Goal: Transaction & Acquisition: Purchase product/service

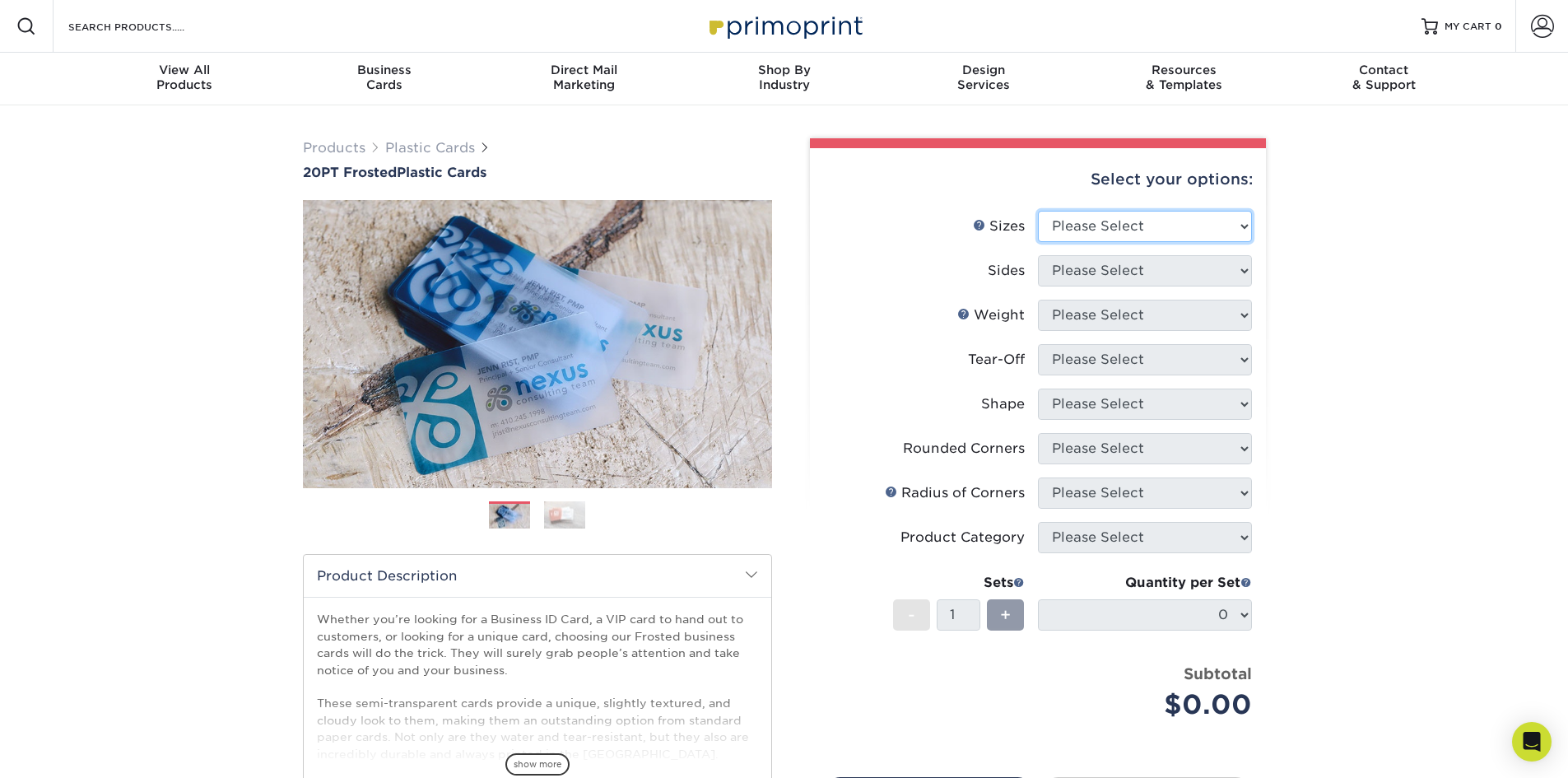
click at [1066, 230] on select "Please Select 2" x 3.5" 2" x 8" 2.12" x 3.375" 2.5" x 2.5" 4.25" x 6"" at bounding box center [1145, 226] width 214 height 31
select select "2.00x3.50"
click at [1038, 210] on select "Please Select 2" x 3.5" 2" x 8" 2.12" x 3.375" 2.5" x 2.5" 4.25" x 6"" at bounding box center [1145, 226] width 214 height 31
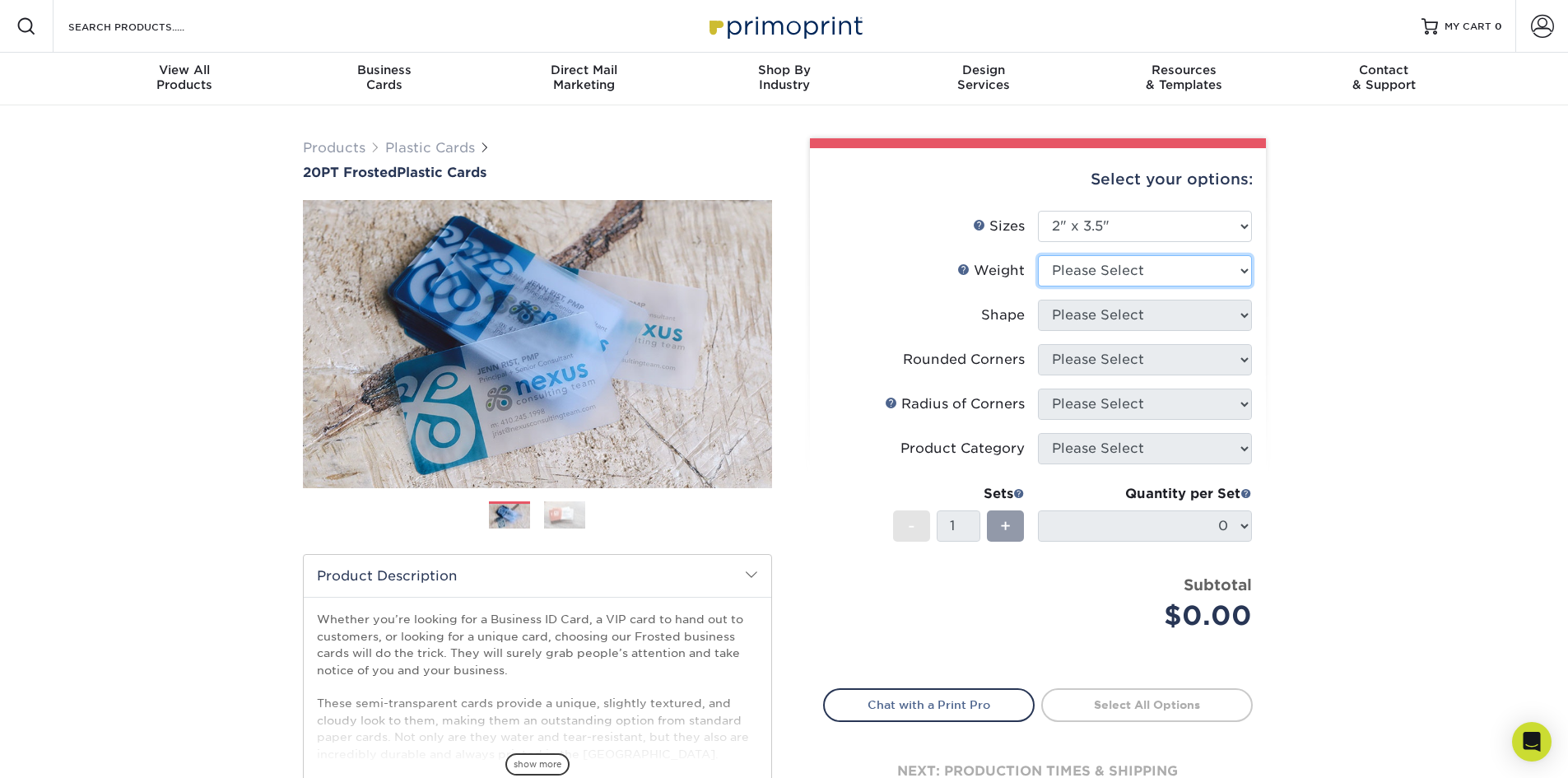
click at [1082, 267] on select "Please Select 20PT Frosted Plastic 20PT Frosted Plastic" at bounding box center [1145, 271] width 214 height 31
select select "20PT Frosted Plastic"
click at [1038, 255] on select "Please Select 20PT Frosted Plastic 20PT Frosted Plastic" at bounding box center [1145, 271] width 214 height 31
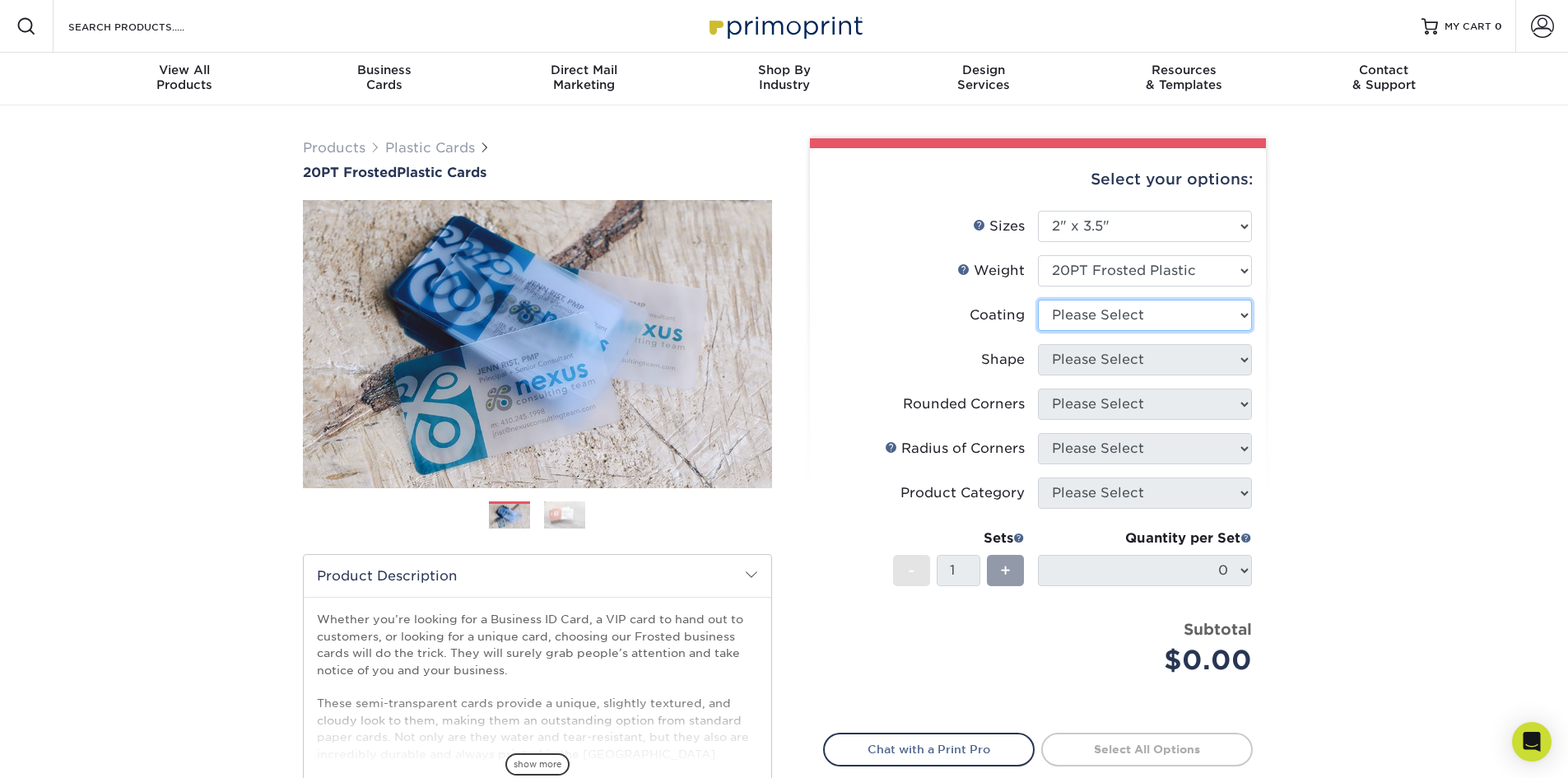
click at [1083, 317] on select at bounding box center [1145, 315] width 214 height 31
select select "3e7618de-abca-4bda-9f97-8b9129e913d8"
click at [1038, 299] on select at bounding box center [1145, 315] width 214 height 31
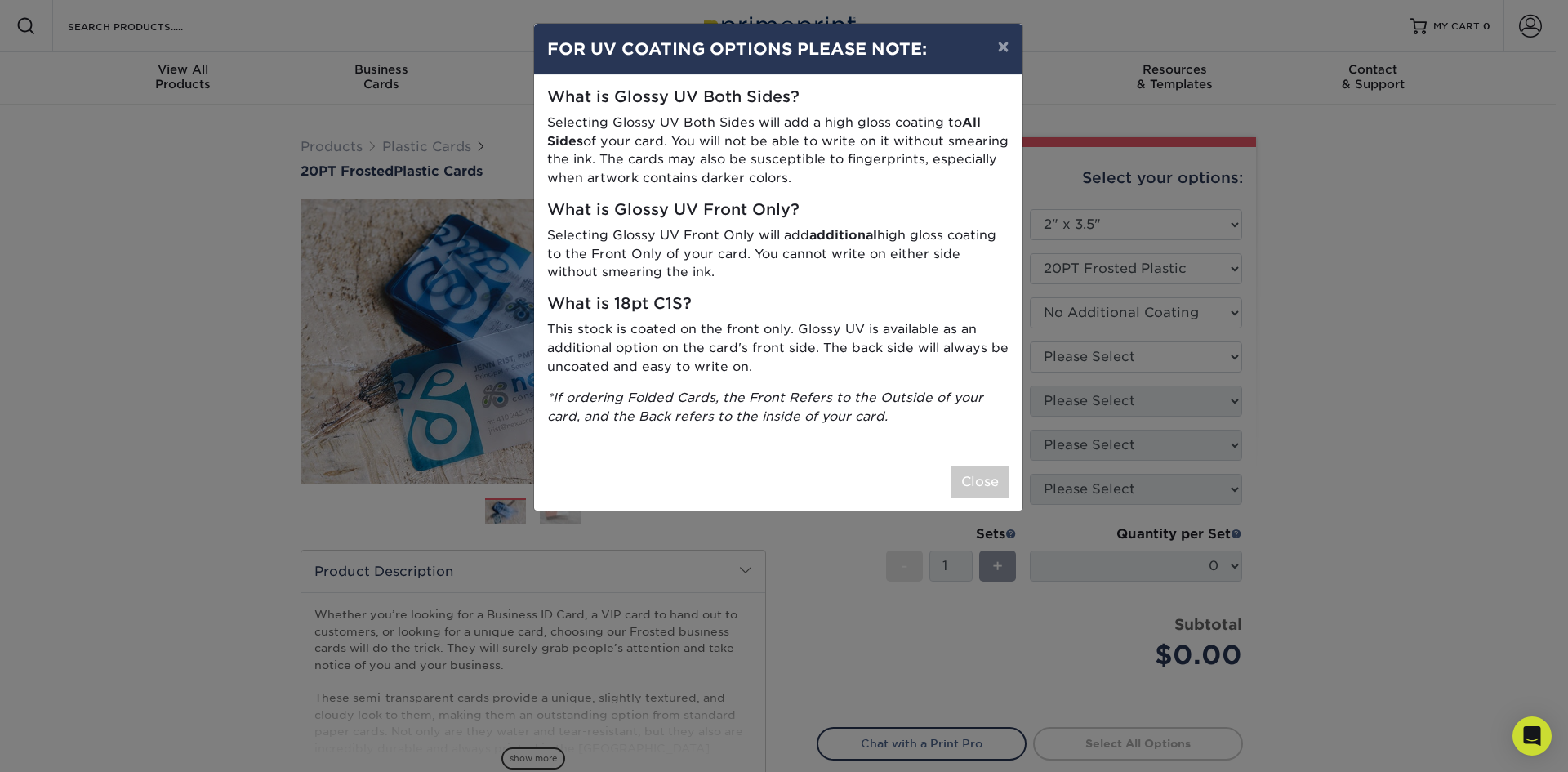
click at [1088, 354] on div "× FOR UV COATING OPTIONS PLEASE NOTE: What is Glossy UV Both Sides? Selecting G…" at bounding box center [784, 386] width 1568 height 772
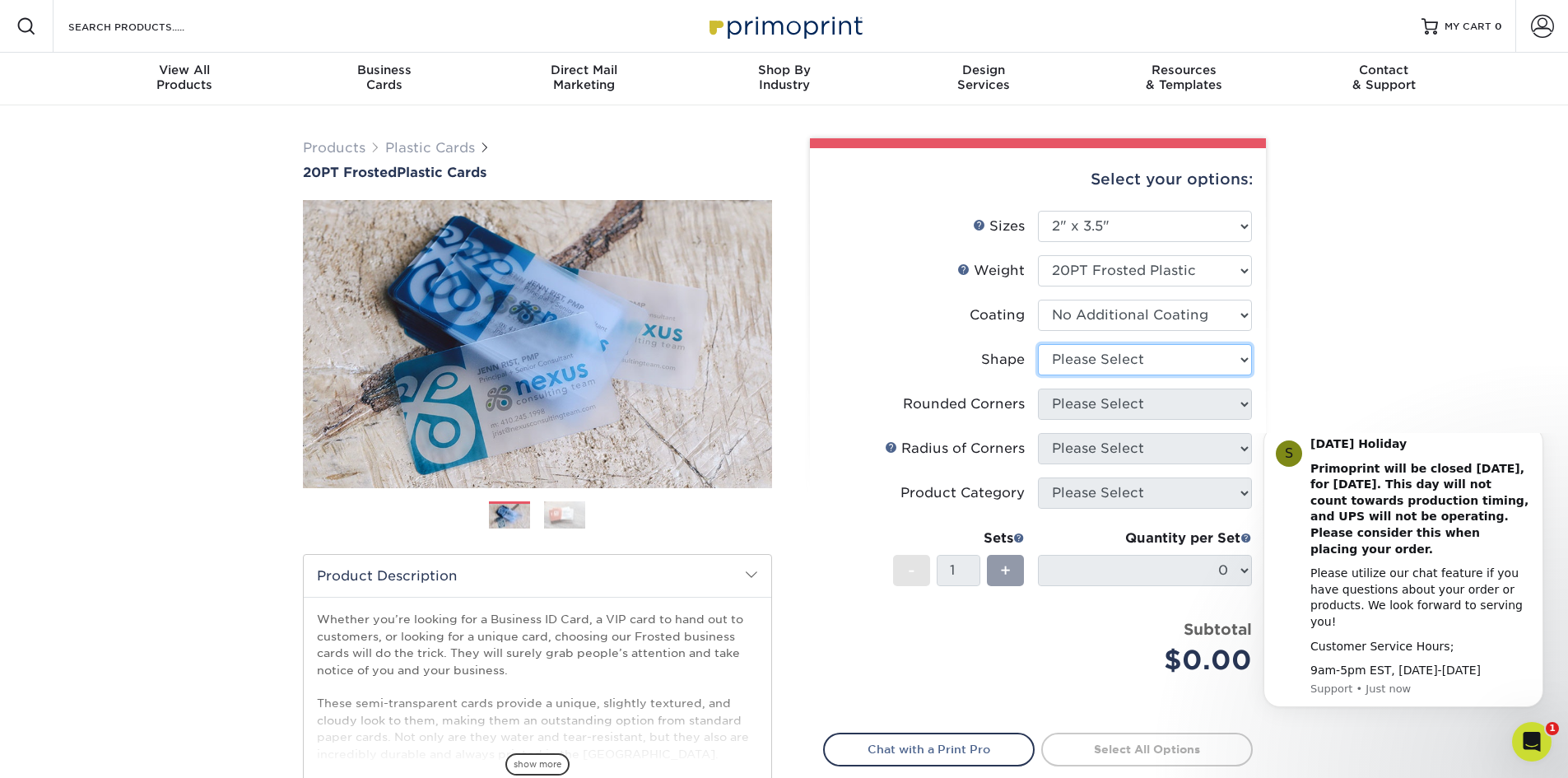
click at [1070, 361] on select "Please Select Oval Standard" at bounding box center [1145, 360] width 214 height 31
click at [1038, 344] on select "Please Select Oval Standard" at bounding box center [1145, 360] width 214 height 31
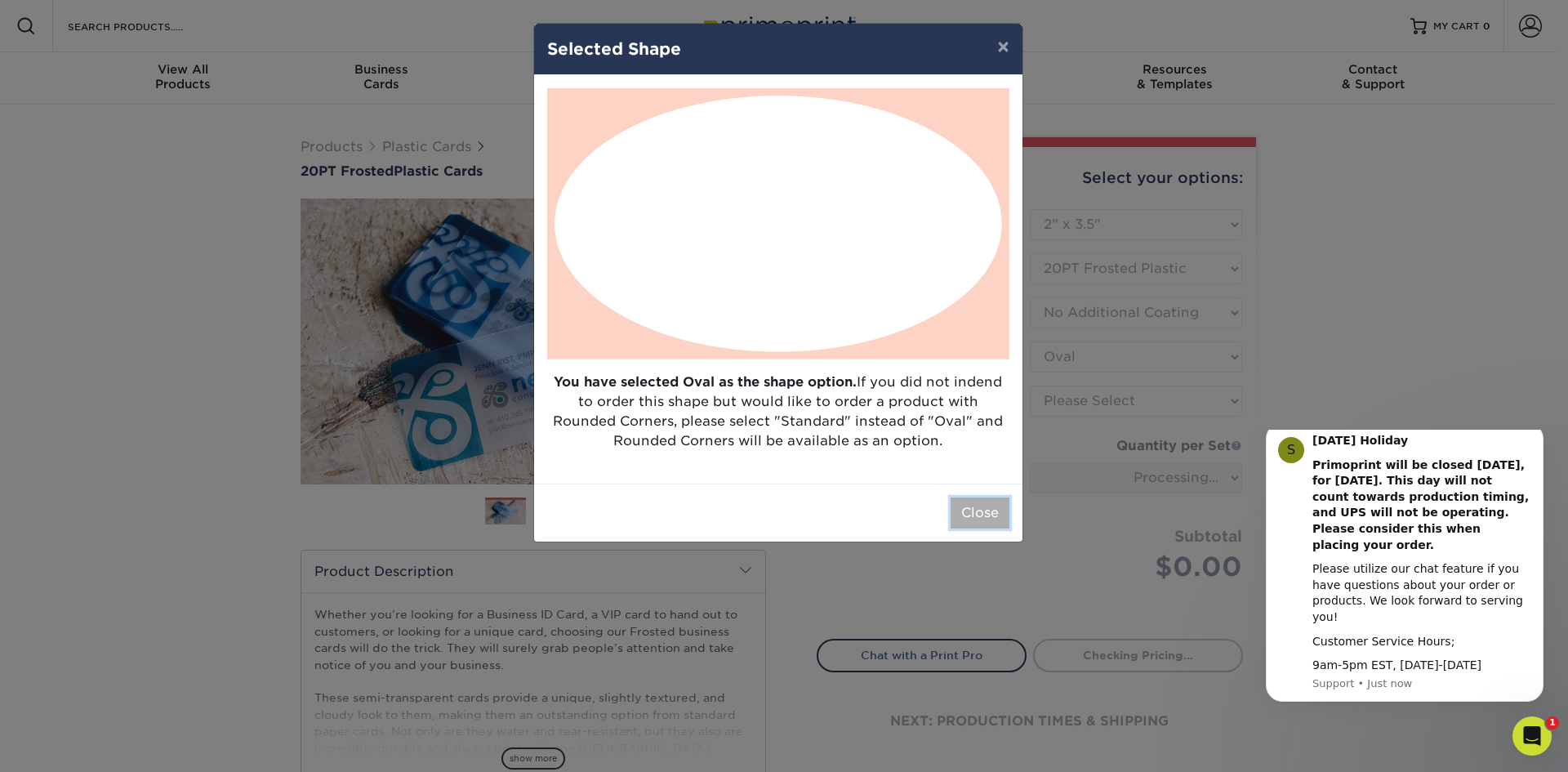
click at [990, 509] on button "Close" at bounding box center [980, 513] width 59 height 31
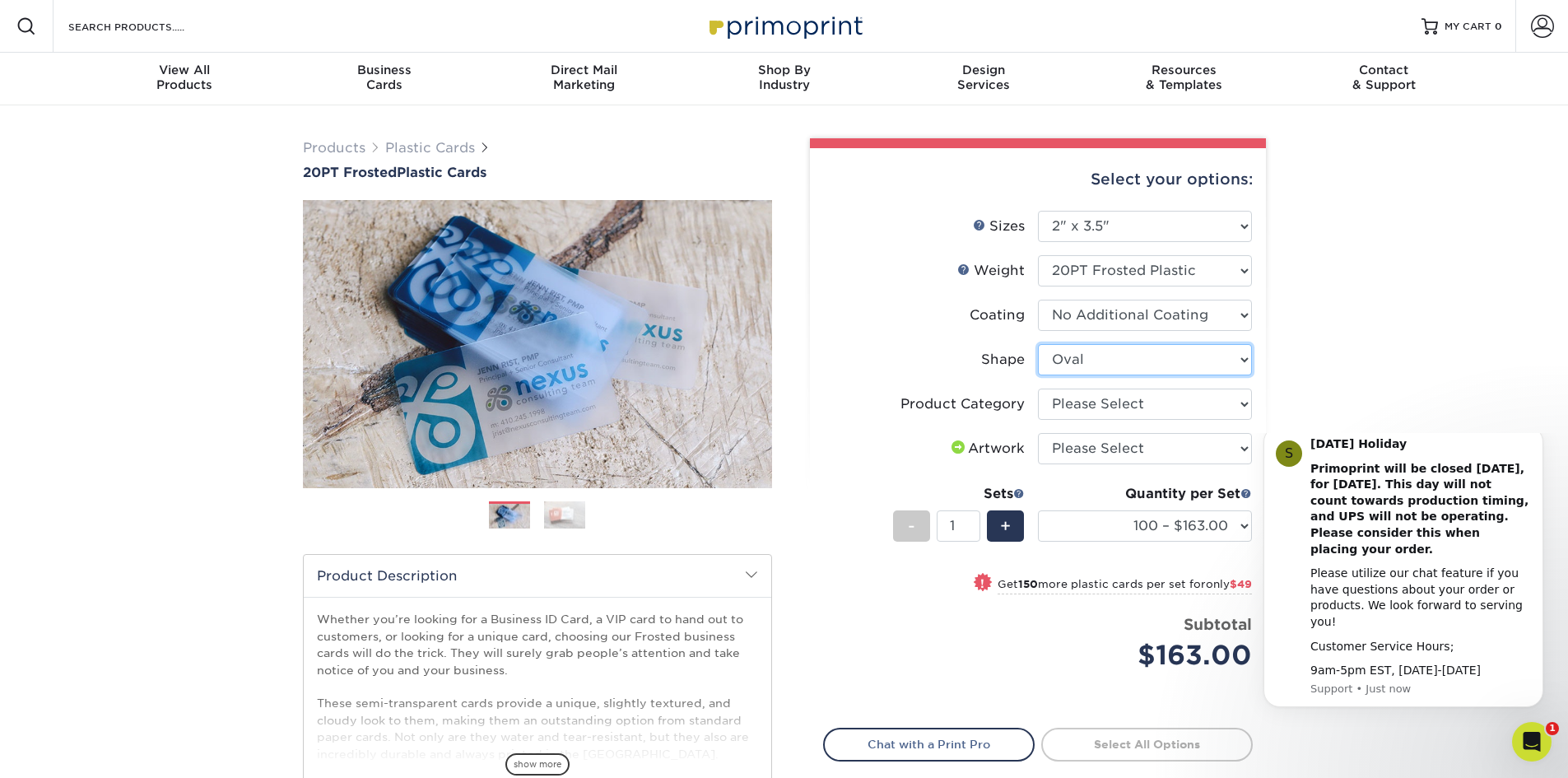
click at [1085, 362] on select "Please Select Oval Standard" at bounding box center [1145, 360] width 214 height 31
select select "standard"
click at [1038, 344] on select "Please Select Oval Standard" at bounding box center [1145, 360] width 214 height 31
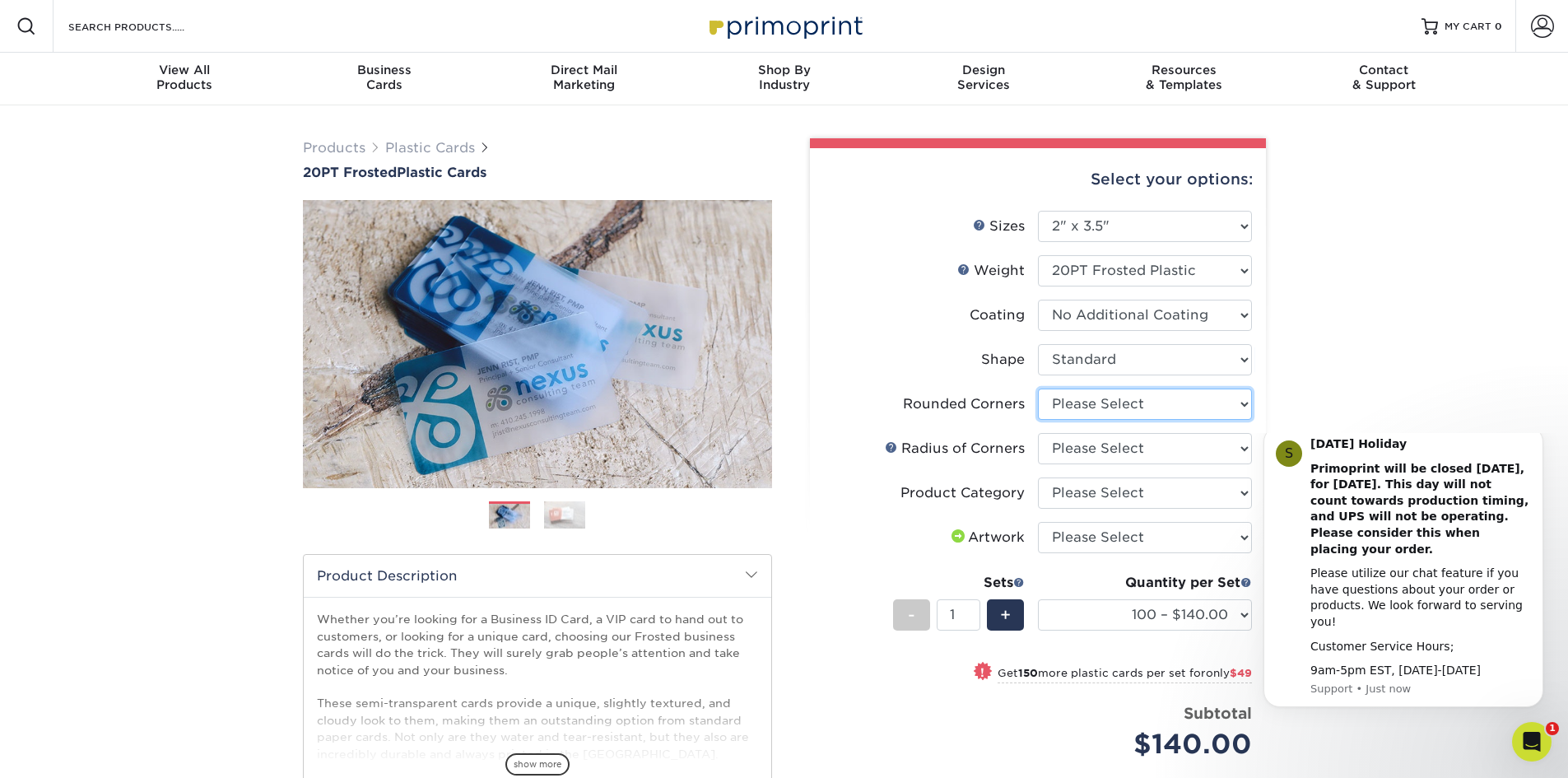
click at [1069, 408] on select "Please Select Yes - Round 4 Corners" at bounding box center [1145, 404] width 214 height 31
select select "7672df9e-0e0a-464d-8e1f-920c575e4da3"
click at [1038, 389] on select "Please Select Yes - Round 4 Corners" at bounding box center [1145, 404] width 214 height 31
click at [1069, 449] on select "Please Select Rounded 1/8" Rounded 1/4"" at bounding box center [1145, 449] width 214 height 31
select select "479fbfe7-6a0c-4895-8c9a-81739b7486c9"
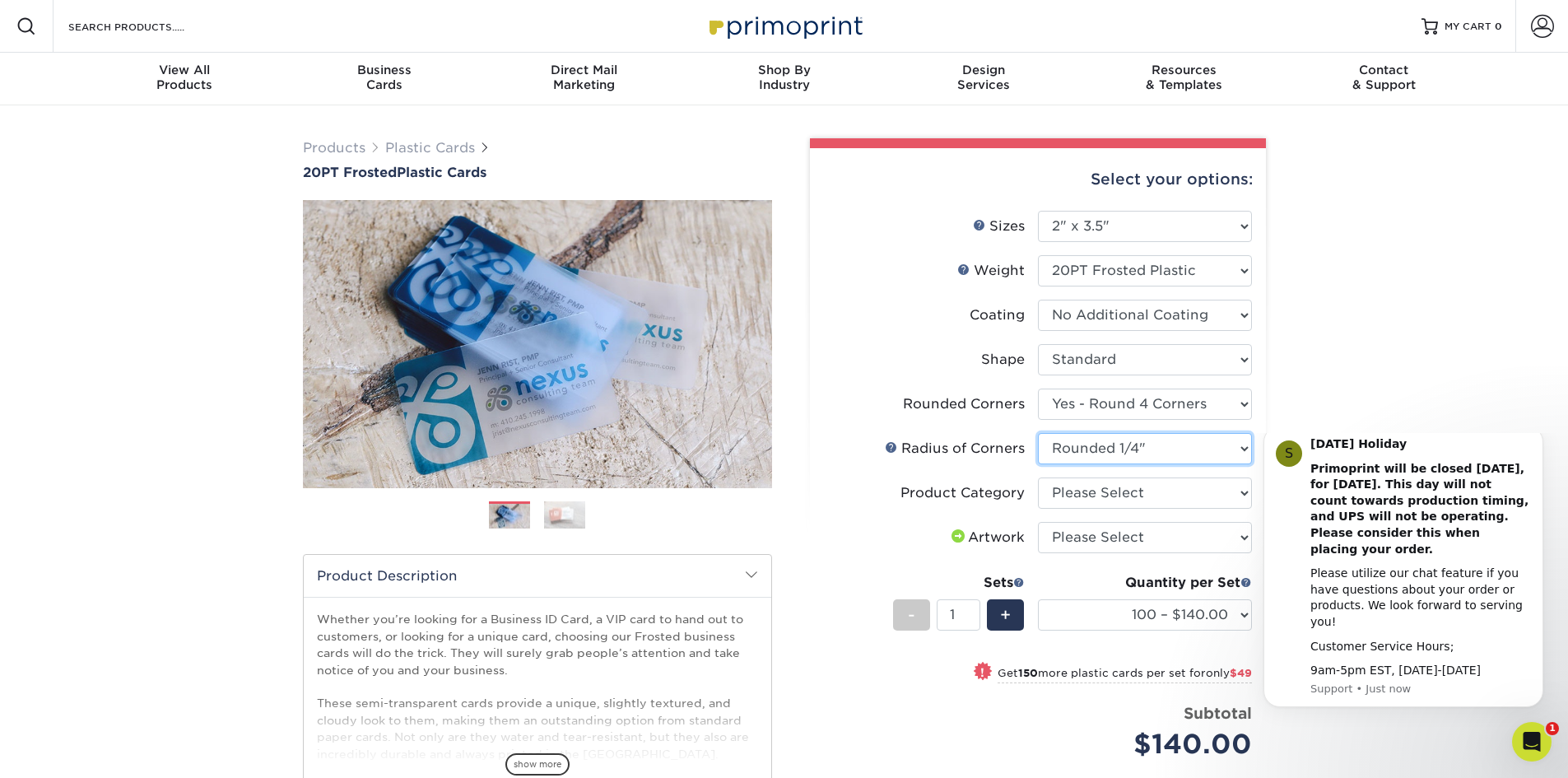
click at [1038, 433] on select "Please Select Rounded 1/8" Rounded 1/4"" at bounding box center [1145, 449] width 214 height 31
click at [1081, 496] on select "Please Select Business Cards" at bounding box center [1145, 493] width 214 height 31
select select "3b5148f1-0588-4f88-a218-97bcfdce65c1"
click at [1038, 478] on select "Please Select Business Cards" at bounding box center [1145, 493] width 214 height 31
click at [1083, 535] on select "Please Select I will upload files I need a design - $100" at bounding box center [1145, 538] width 214 height 31
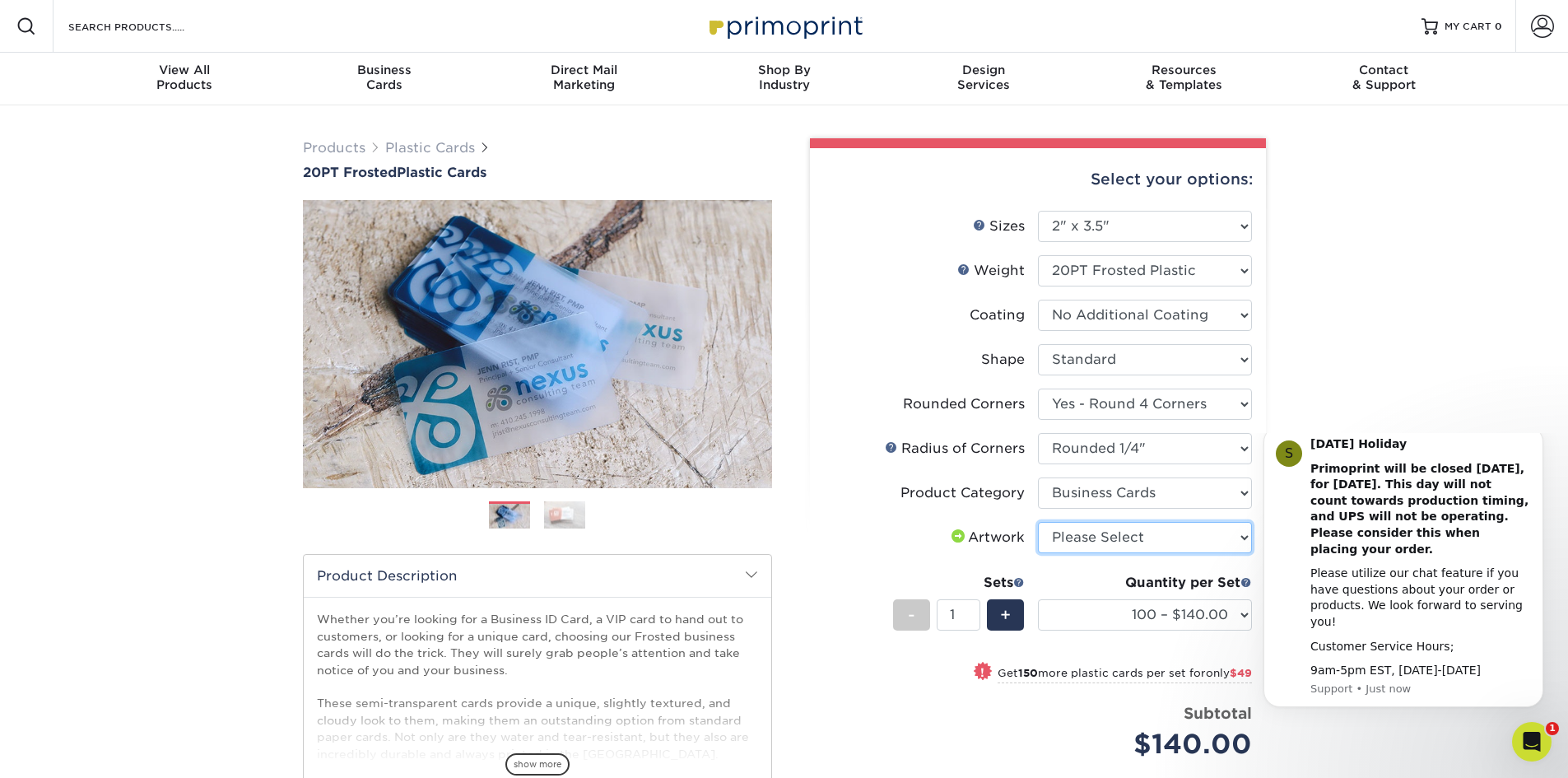
select select "upload"
click at [1038, 522] on select "Please Select I will upload files I need a design - $100" at bounding box center [1145, 538] width 214 height 31
click at [1002, 620] on span "+" at bounding box center [1005, 615] width 10 height 24
click at [1003, 615] on span "+" at bounding box center [1005, 615] width 10 height 24
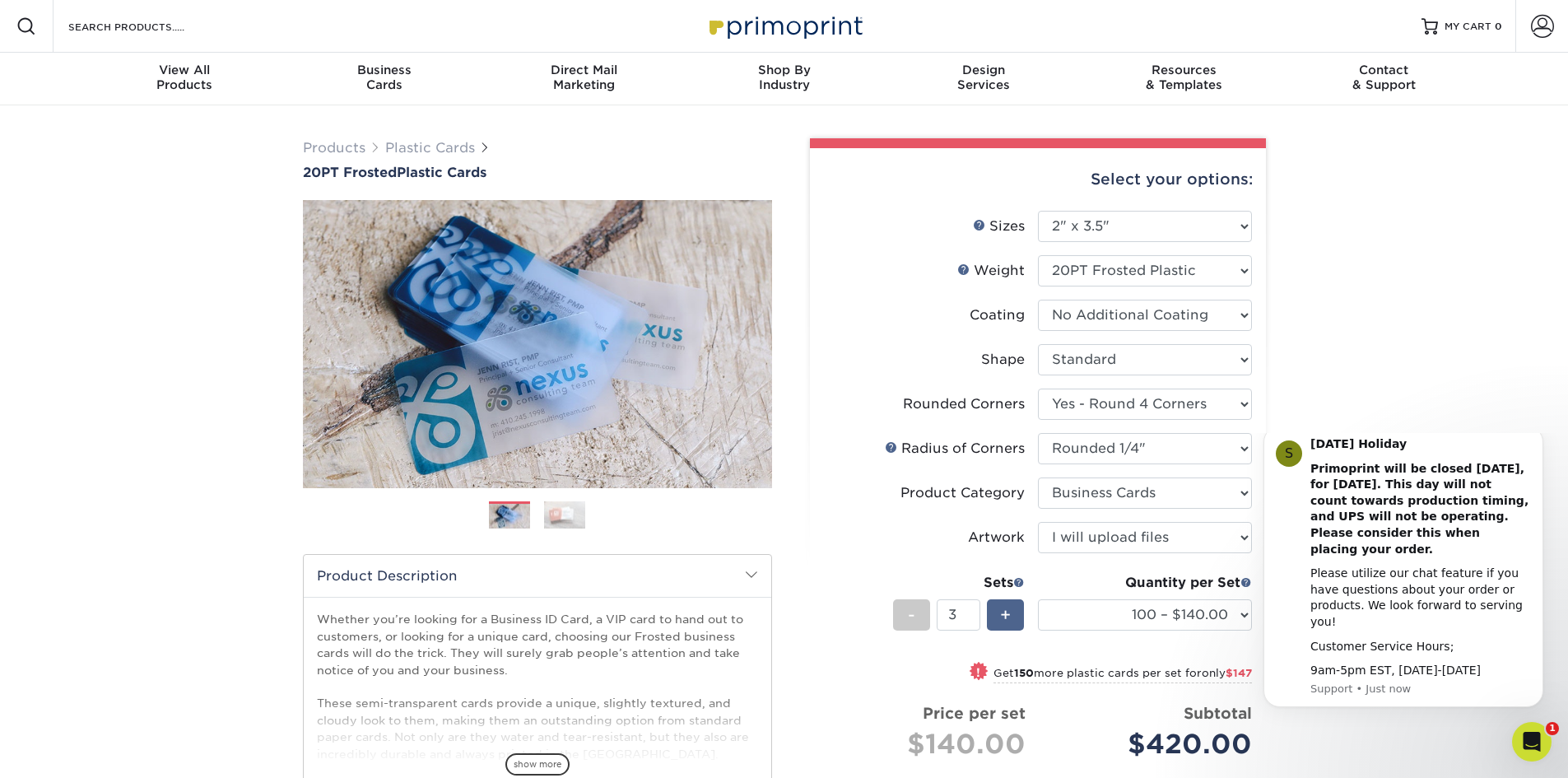
type input "4"
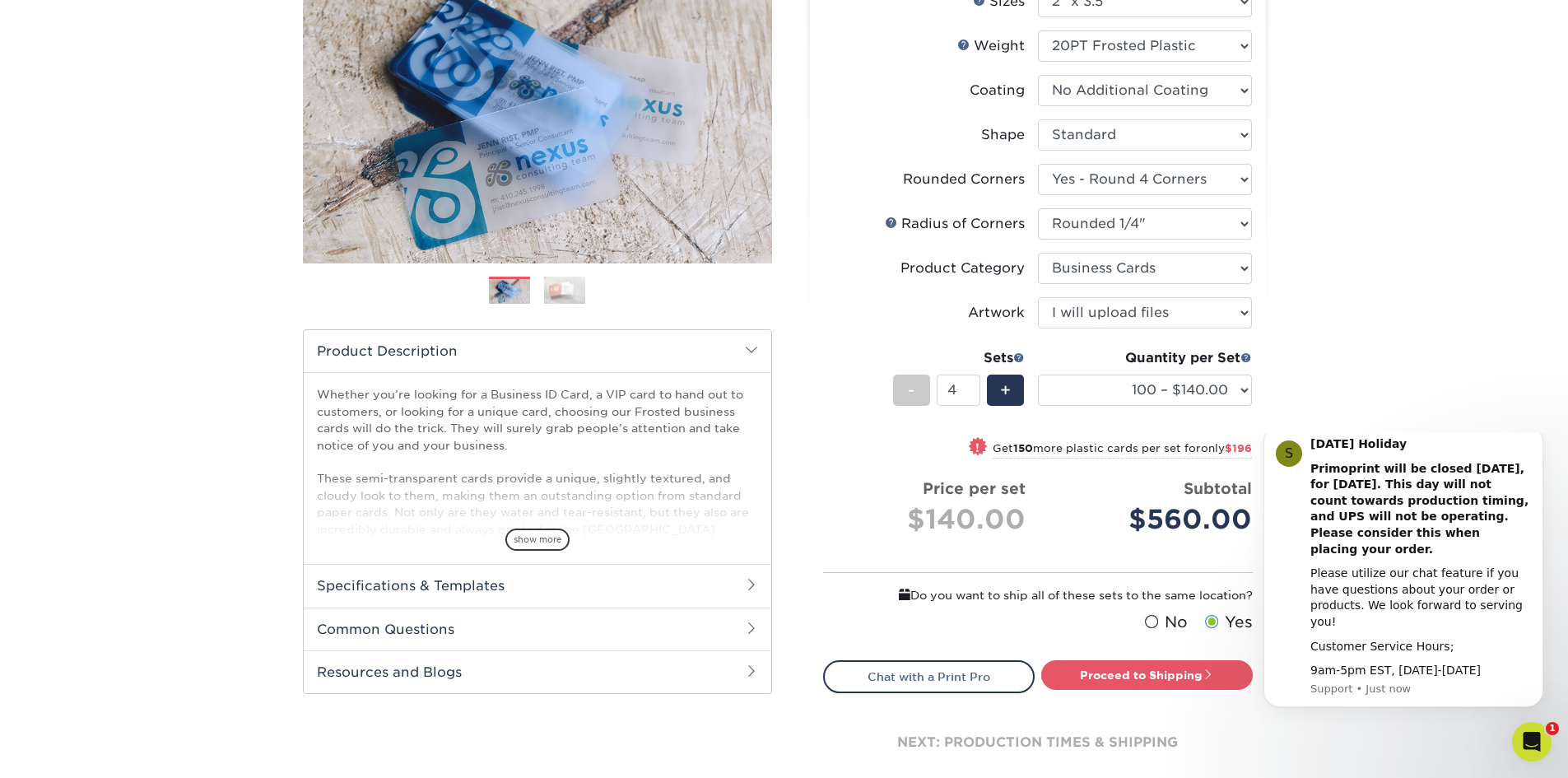
scroll to position [329, 0]
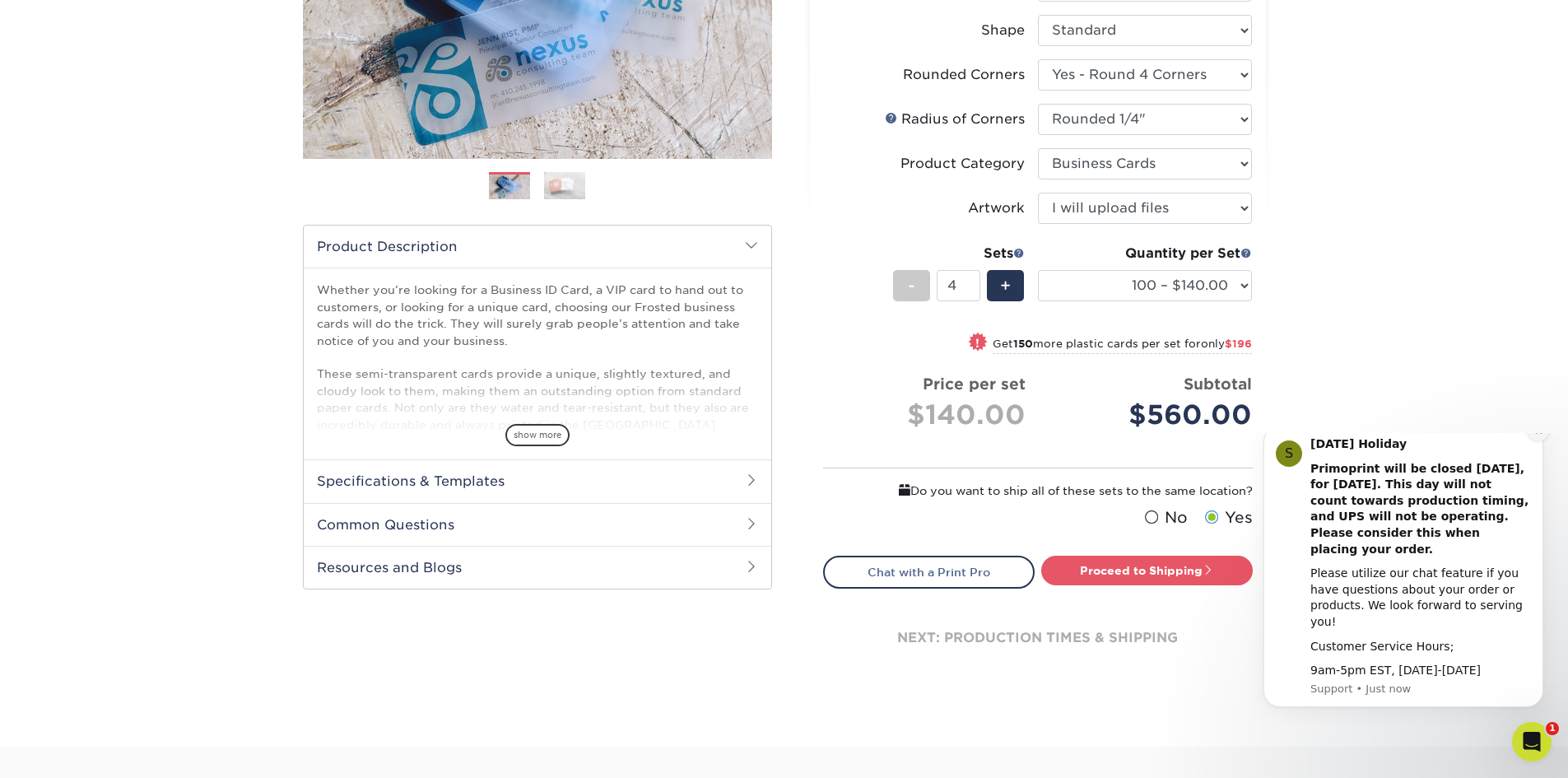
click at [1534, 436] on icon "Dismiss notification" at bounding box center [1538, 430] width 9 height 9
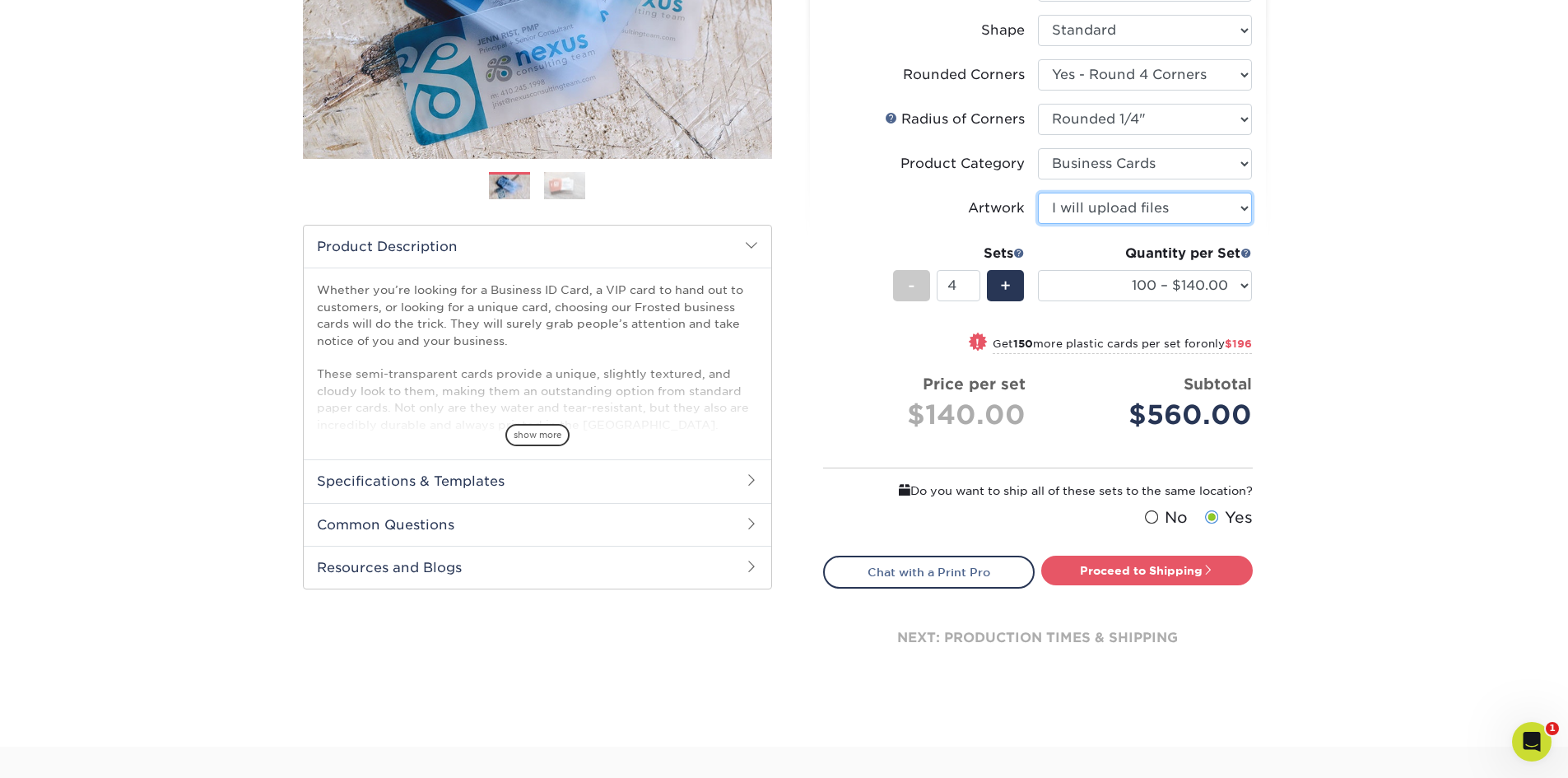
click at [1152, 213] on select "Please Select I will upload files I need a design - $100" at bounding box center [1145, 209] width 214 height 31
click at [1150, 210] on select "Please Select I will upload files I need a design - $100" at bounding box center [1145, 209] width 214 height 31
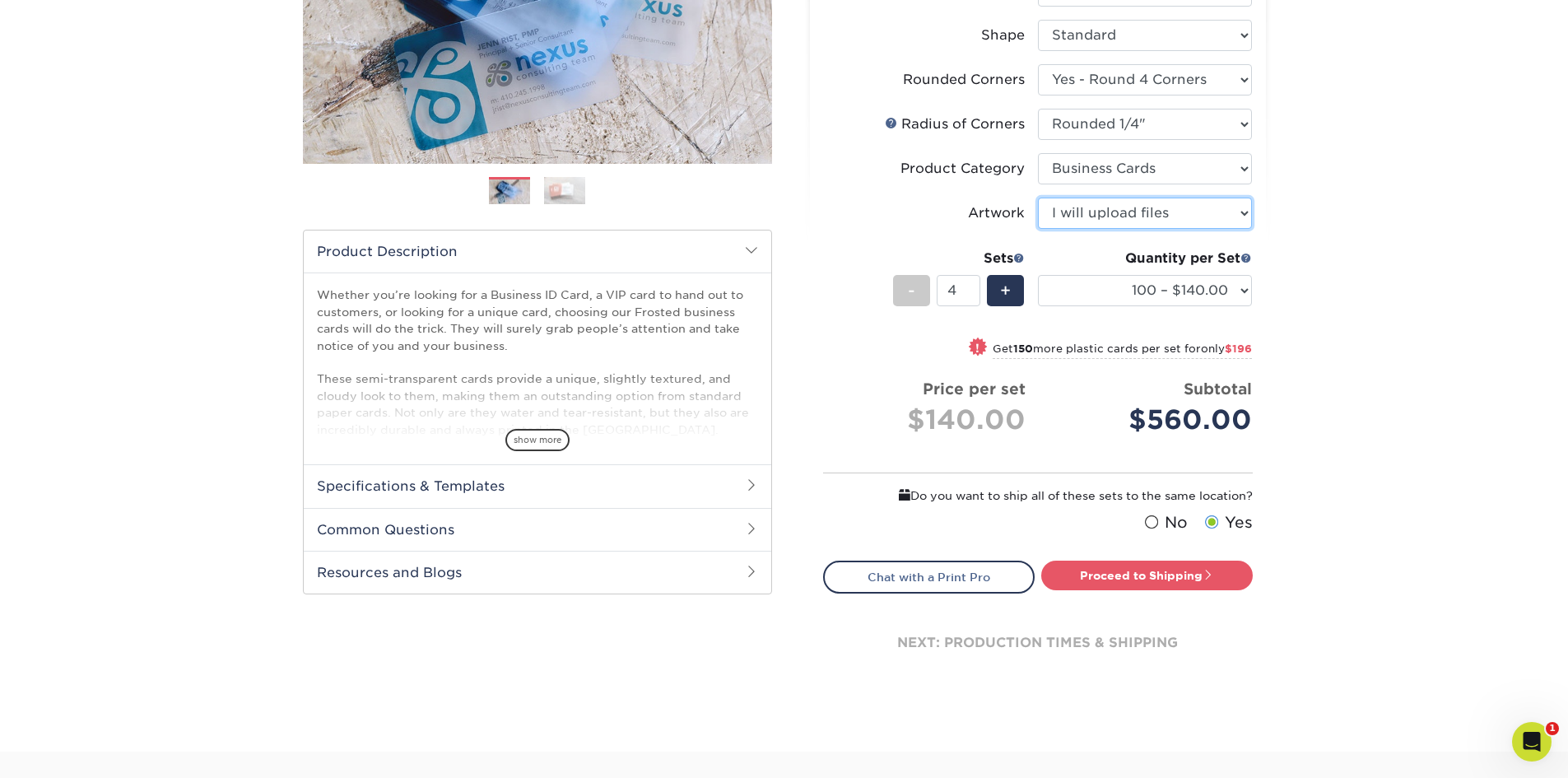
scroll to position [0, 0]
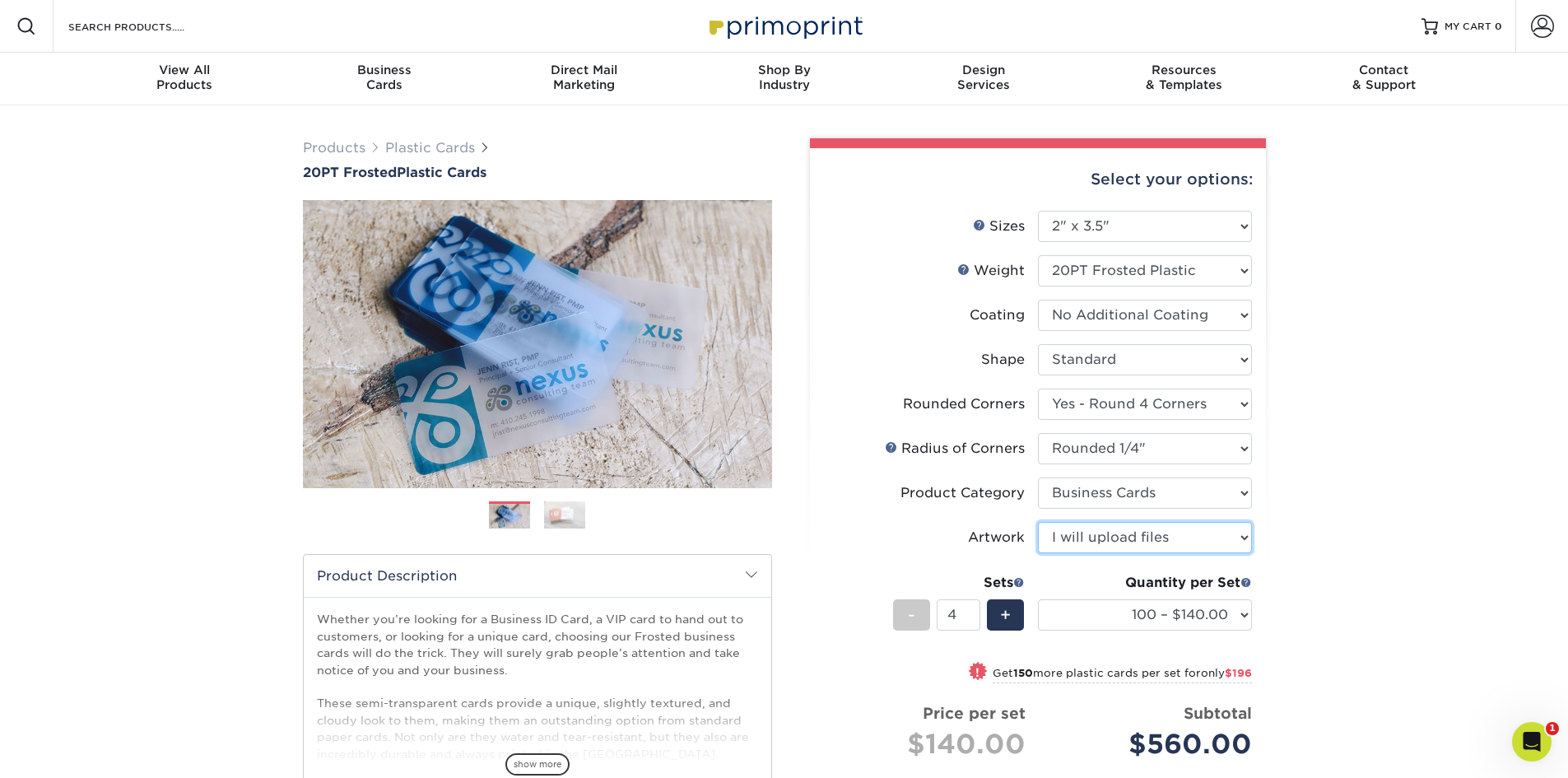
click at [1178, 534] on select "Please Select I will upload files I need a design - $100" at bounding box center [1145, 538] width 214 height 31
click at [1038, 522] on select "Please Select I will upload files I need a design - $100" at bounding box center [1145, 538] width 214 height 31
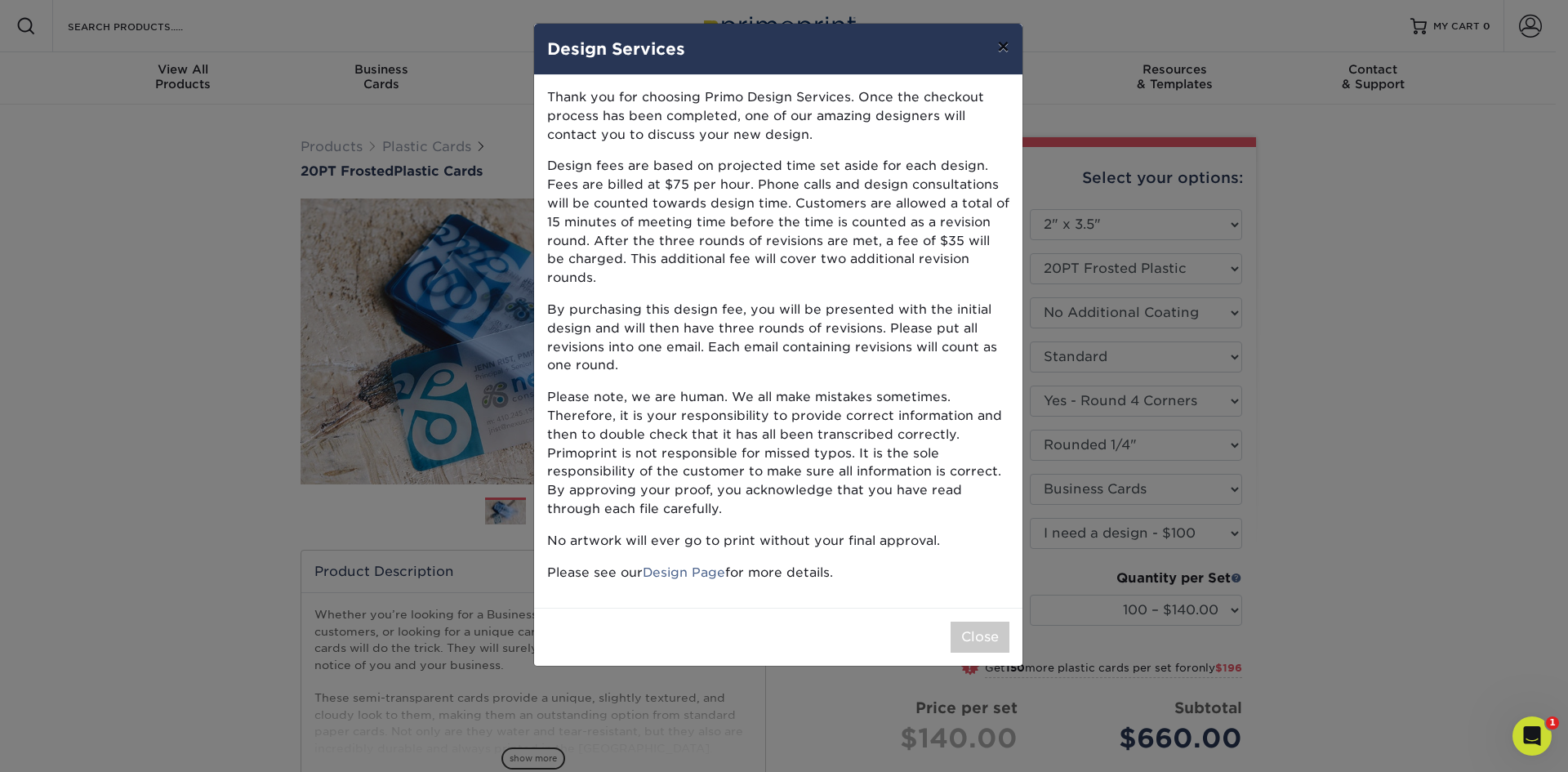
click at [1003, 42] on button "×" at bounding box center [1002, 46] width 37 height 46
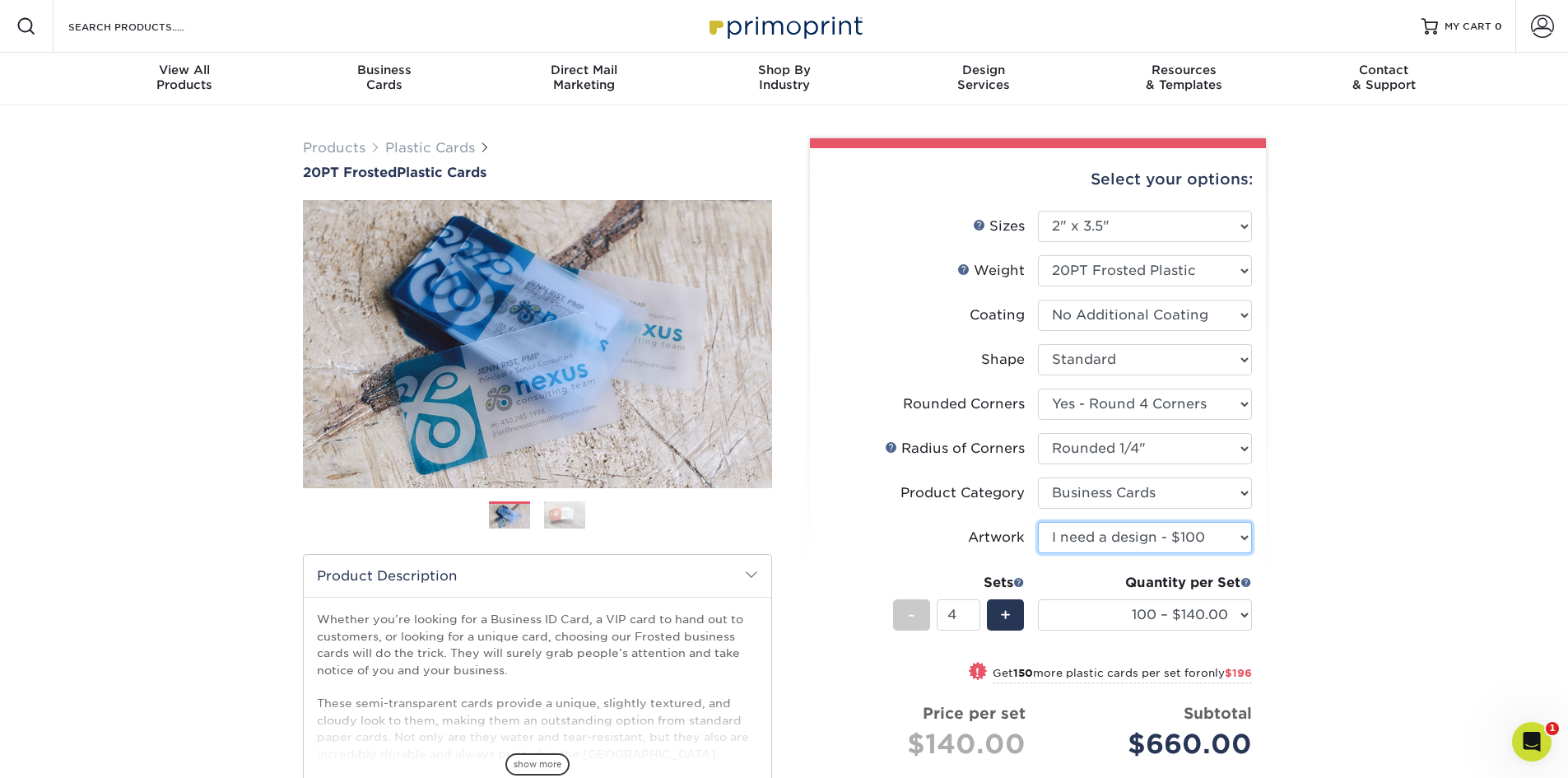
click at [1163, 539] on select "Please Select I will upload files I need a design - $100" at bounding box center [1145, 538] width 214 height 31
select select "upload"
click at [1038, 522] on select "Please Select I will upload files I need a design - $100" at bounding box center [1145, 538] width 214 height 31
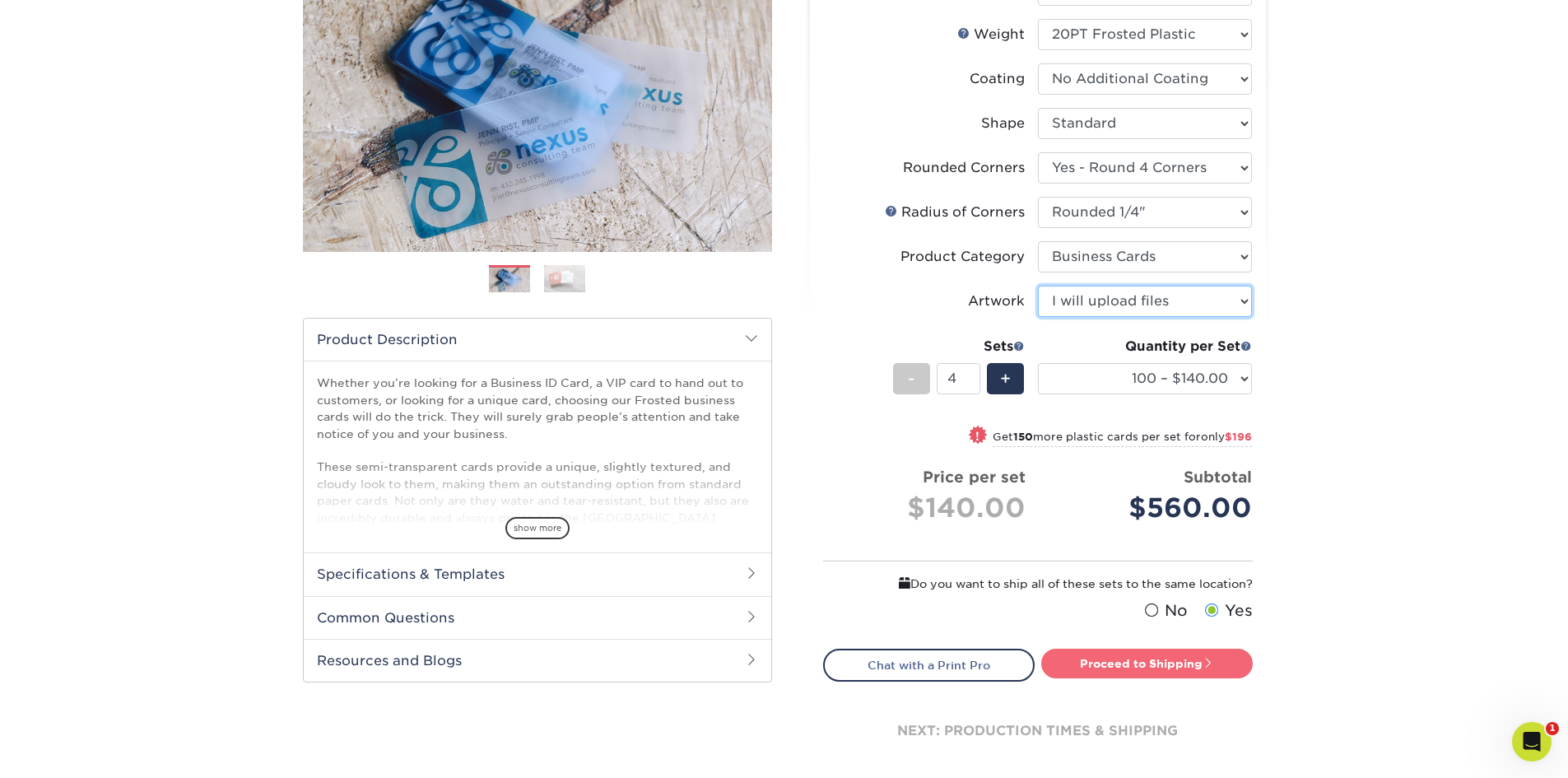
scroll to position [247, 0]
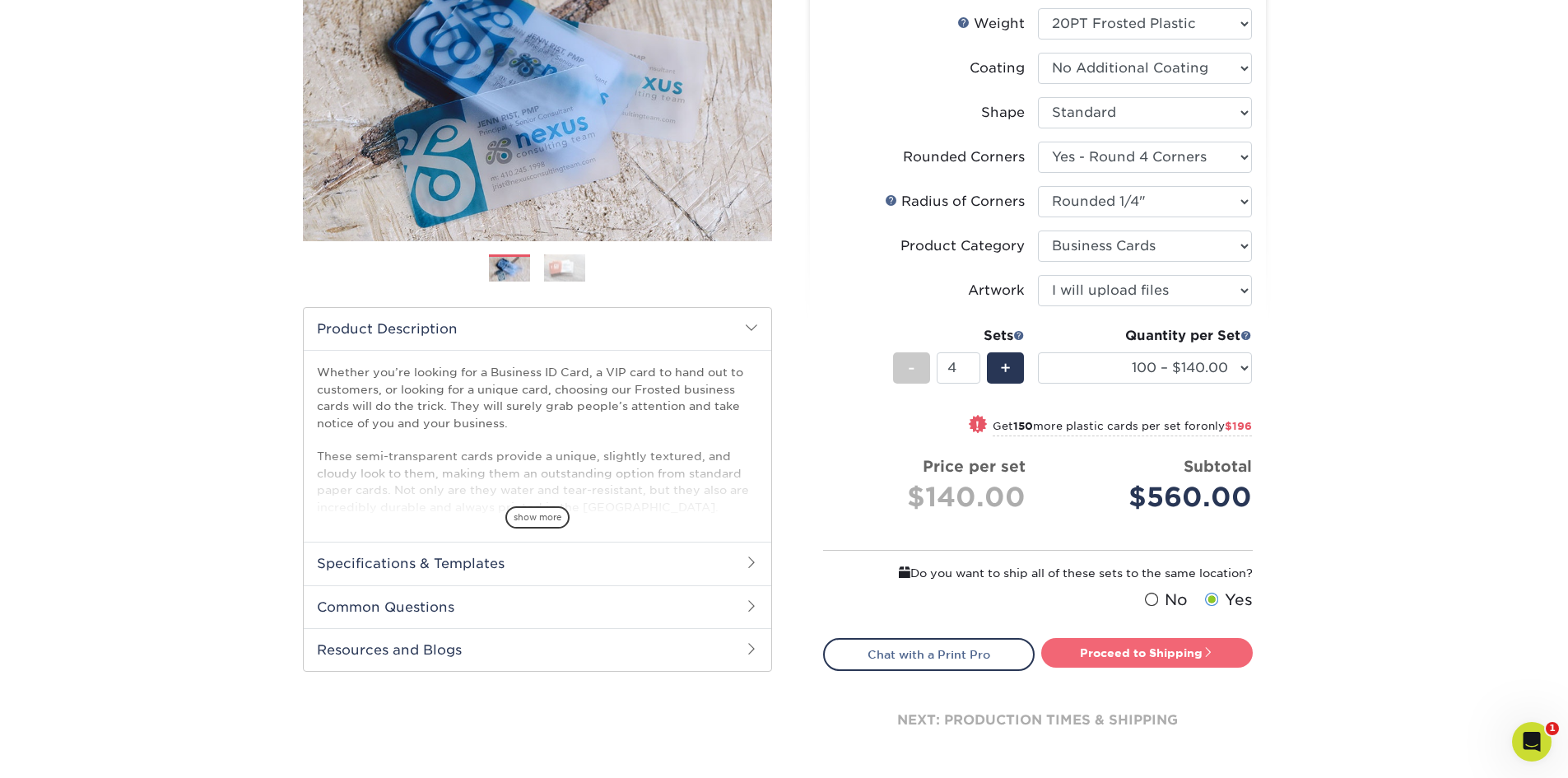
click at [1106, 654] on link "Proceed to Shipping" at bounding box center [1147, 653] width 211 height 30
type input "Set 1"
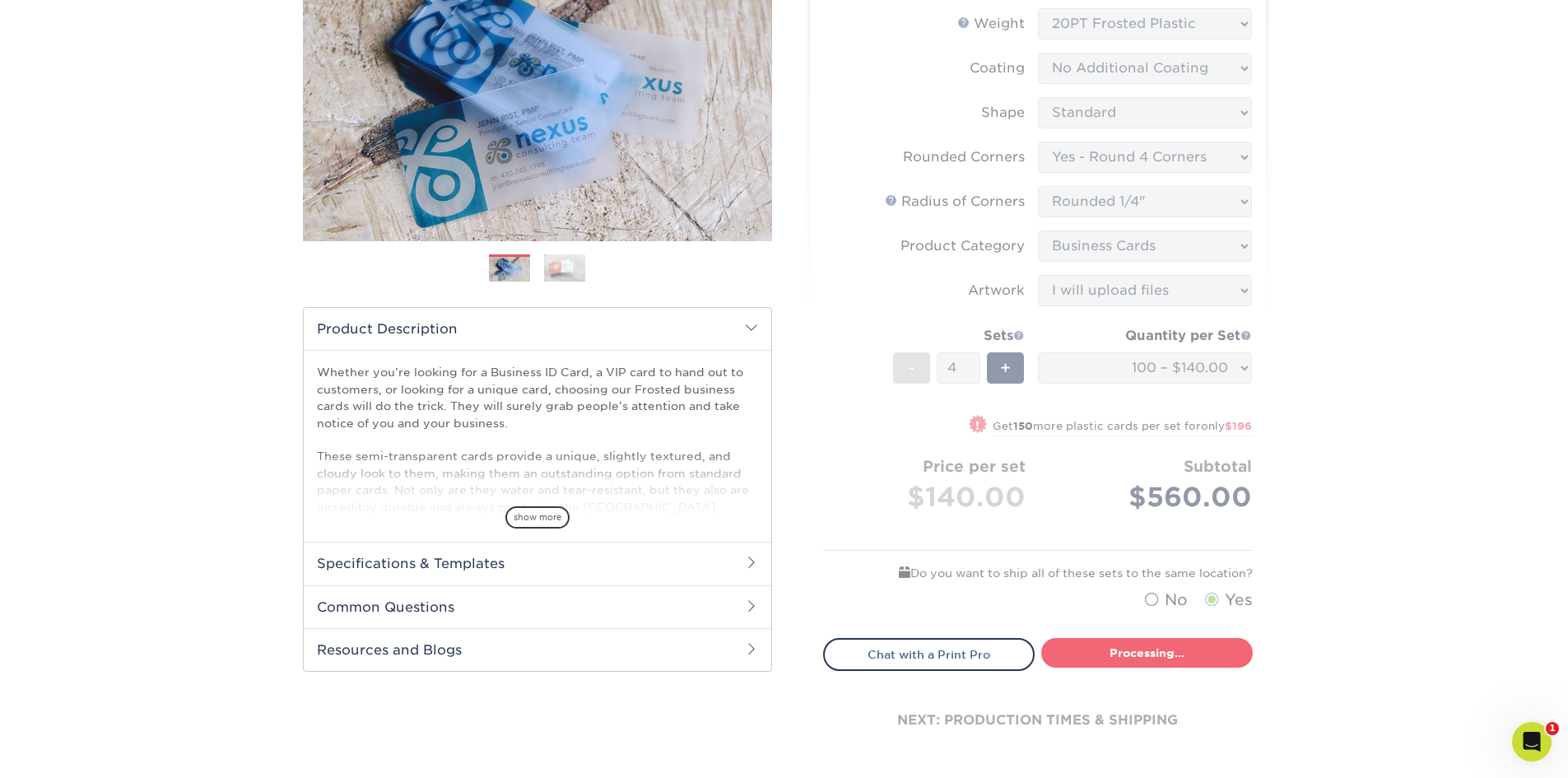
select select "33ecd844-1b4a-4421-847f-419dcfdd6629"
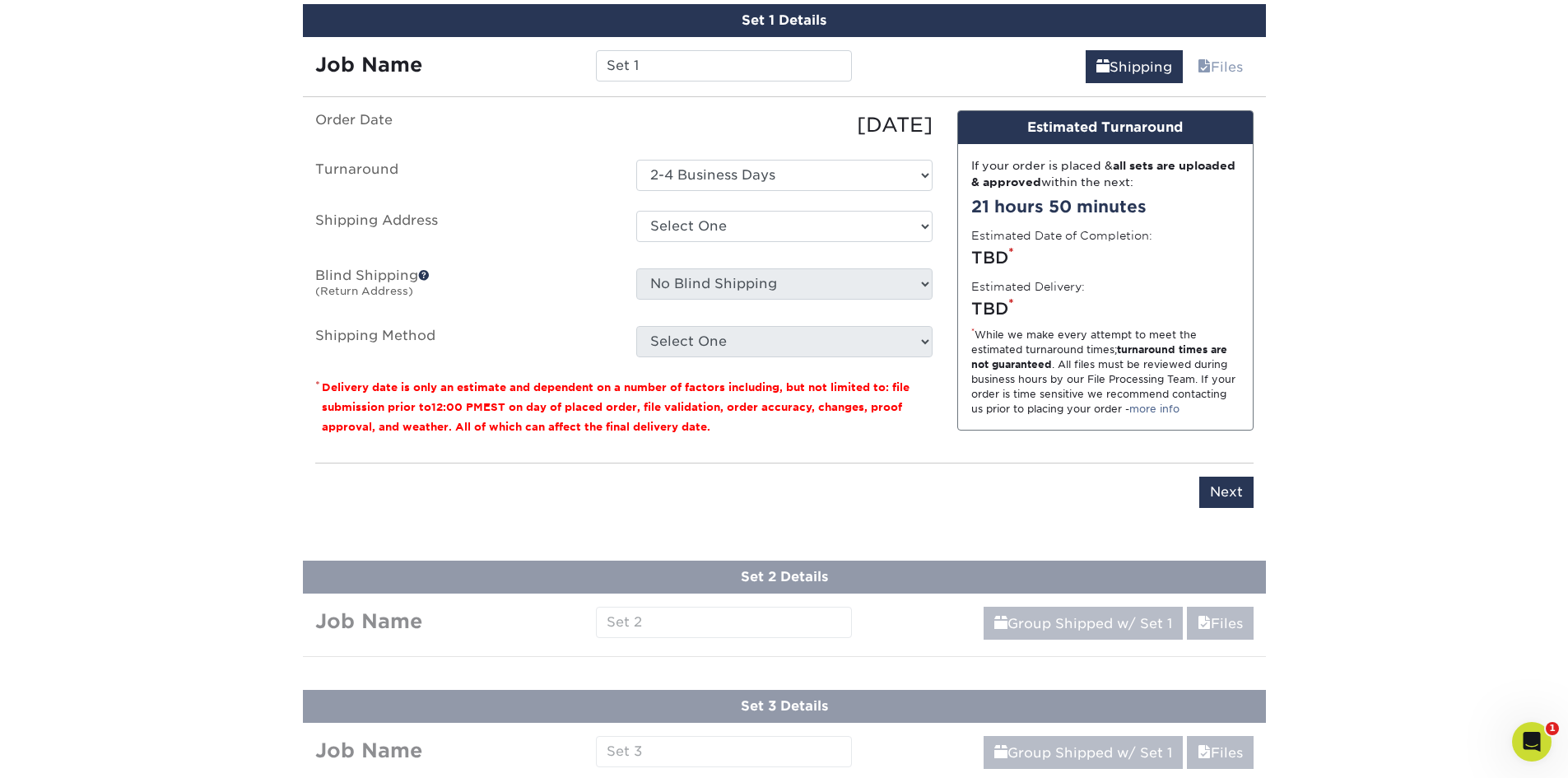
scroll to position [1012, 0]
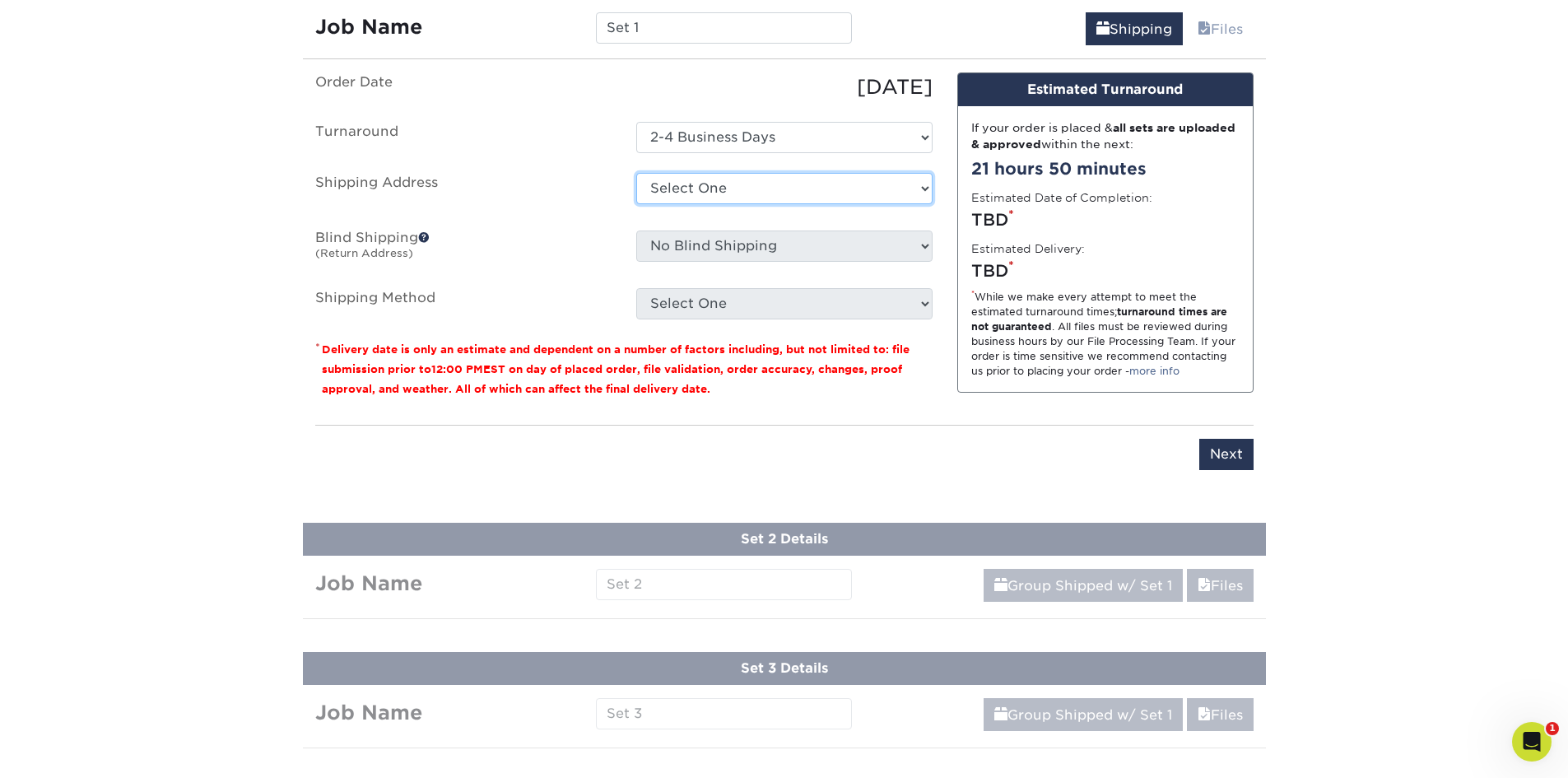
click at [710, 194] on select "Select One + Add New Address - Login" at bounding box center [784, 189] width 296 height 31
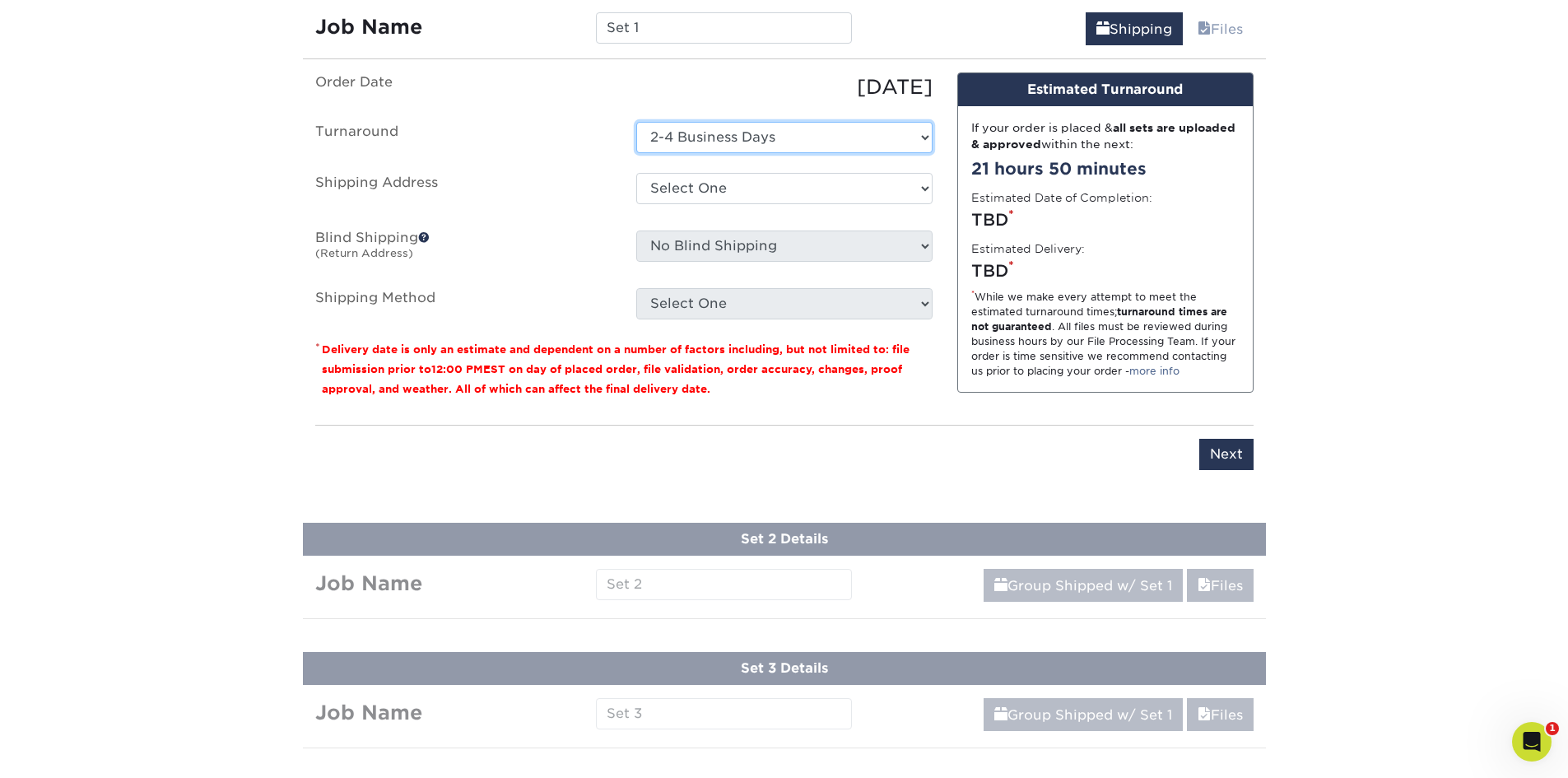
click at [717, 133] on select "Select One 2-4 Business Days" at bounding box center [784, 138] width 296 height 31
click at [717, 132] on select "Select One 2-4 Business Days" at bounding box center [784, 138] width 296 height 31
click at [587, 215] on ul "Order Date [DATE] [GEOGRAPHIC_DATA] Select One 2-4 Business Days Shipping Addre…" at bounding box center [623, 196] width 617 height 247
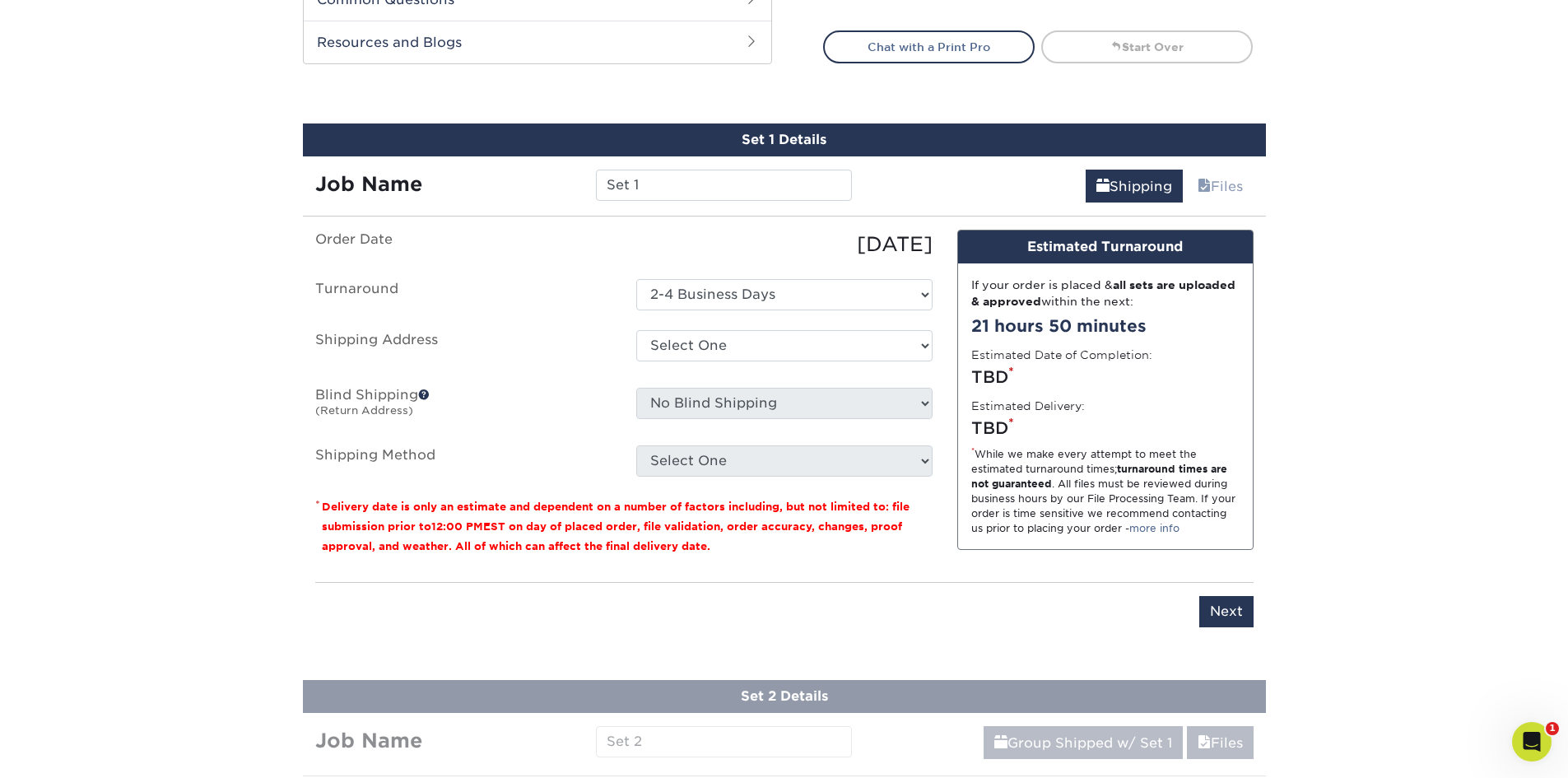
scroll to position [905, 0]
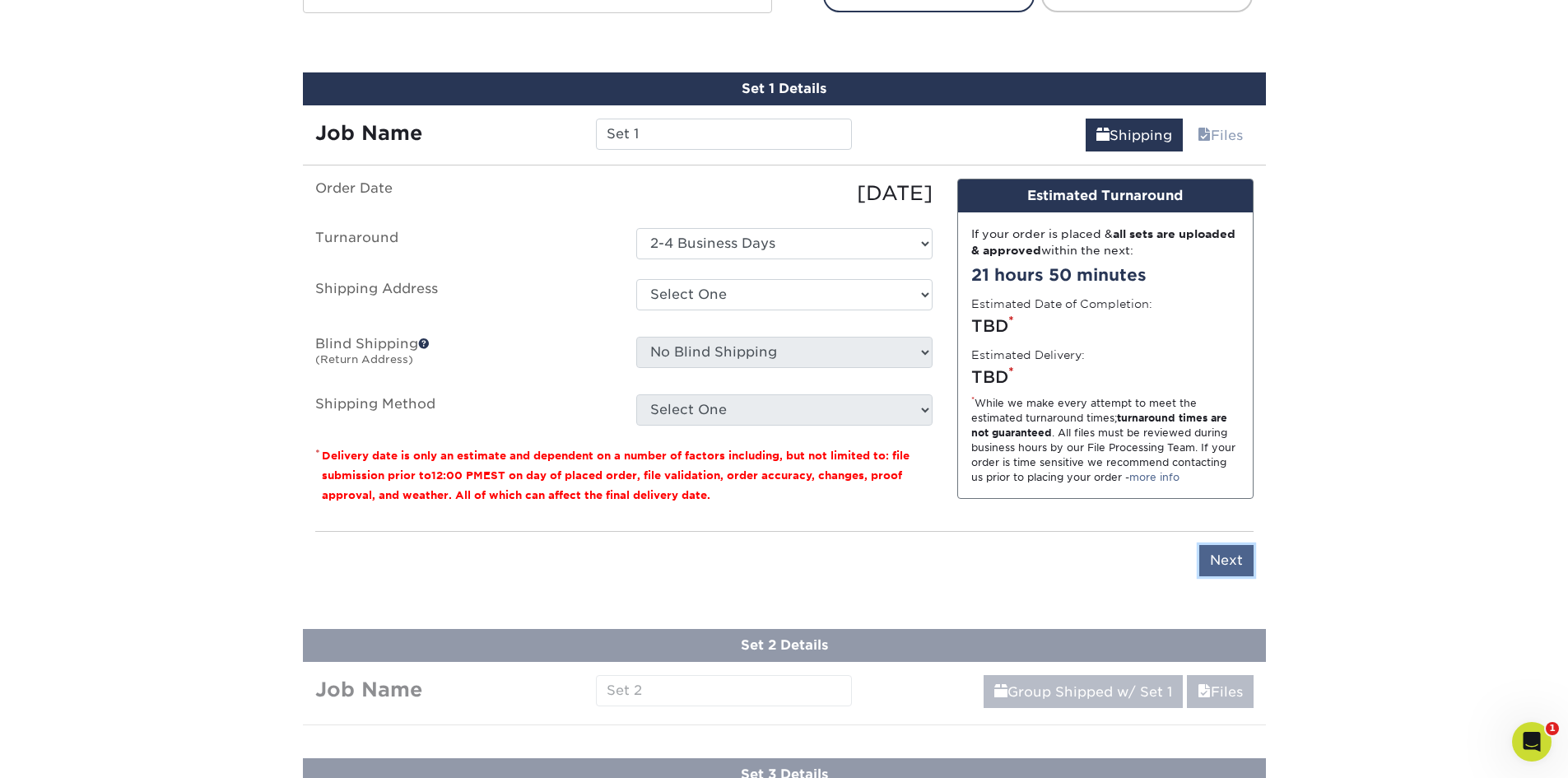
click at [1244, 558] on input "Next" at bounding box center [1227, 561] width 54 height 31
type input "Next"
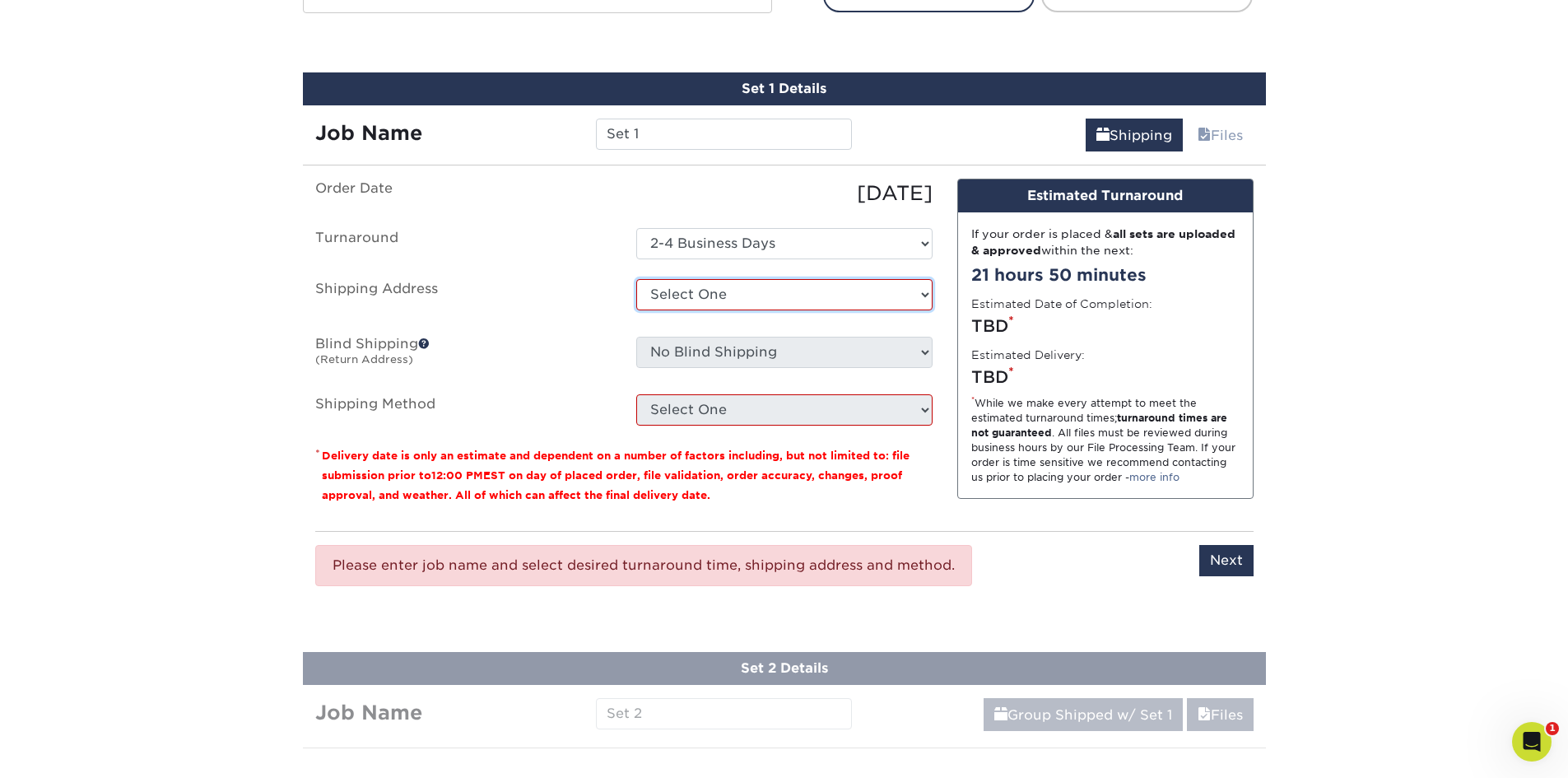
click at [713, 298] on select "Select One + Add New Address - Login" at bounding box center [784, 295] width 296 height 31
select select "newaddress"
click at [636, 279] on select "Select One + Add New Address - Login" at bounding box center [784, 295] width 296 height 31
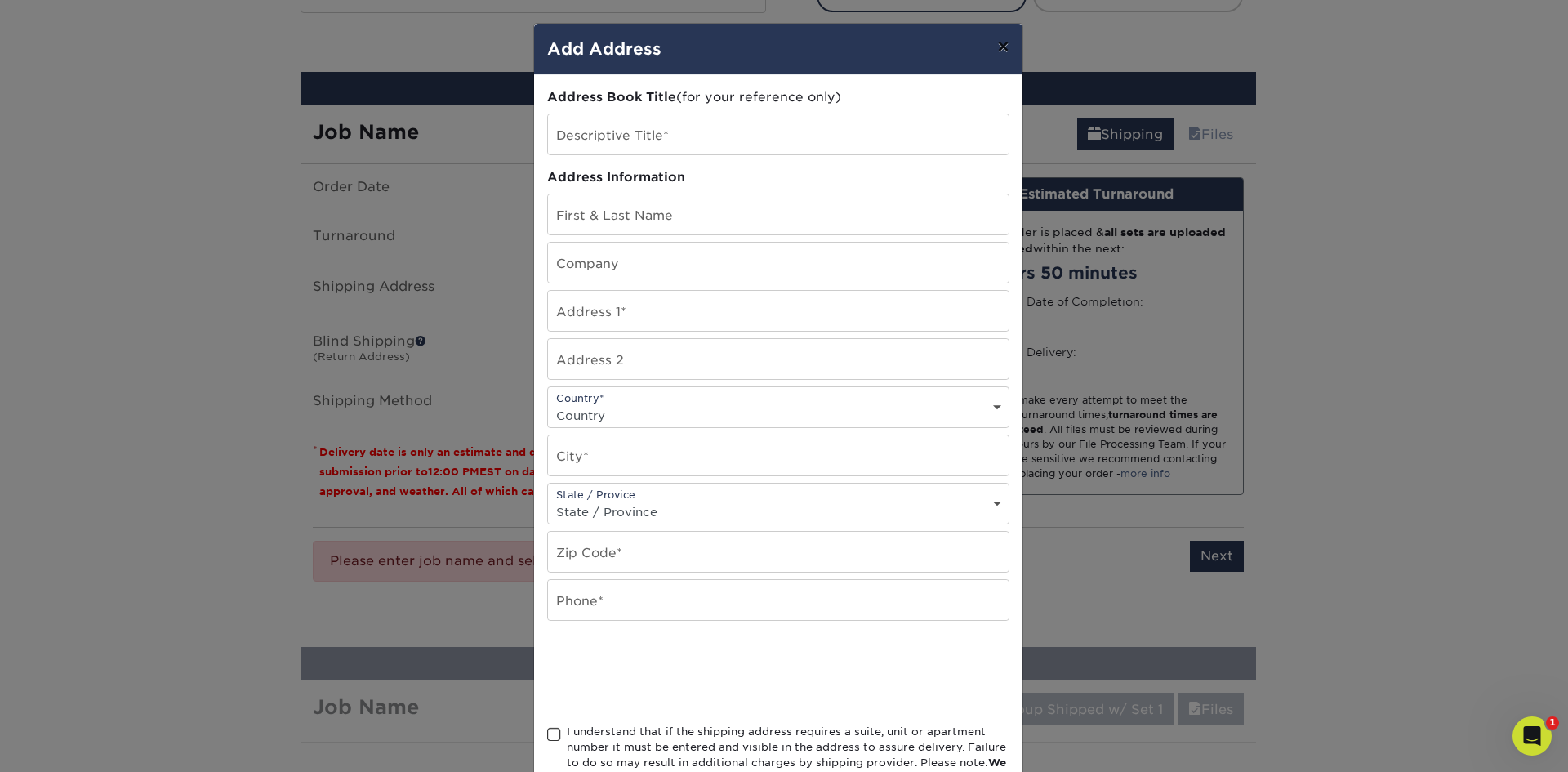
click at [996, 48] on button "×" at bounding box center [1002, 46] width 37 height 46
